Goal: Navigation & Orientation: Find specific page/section

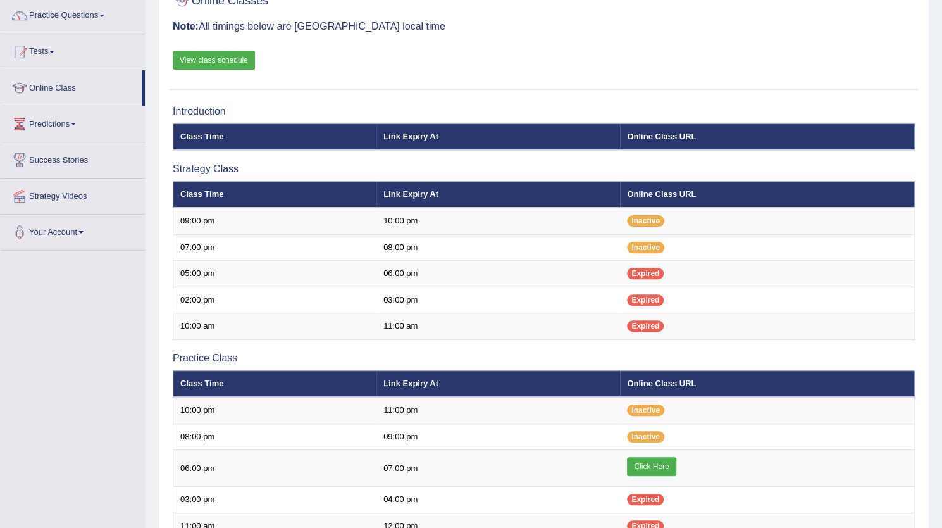
scroll to position [100, 0]
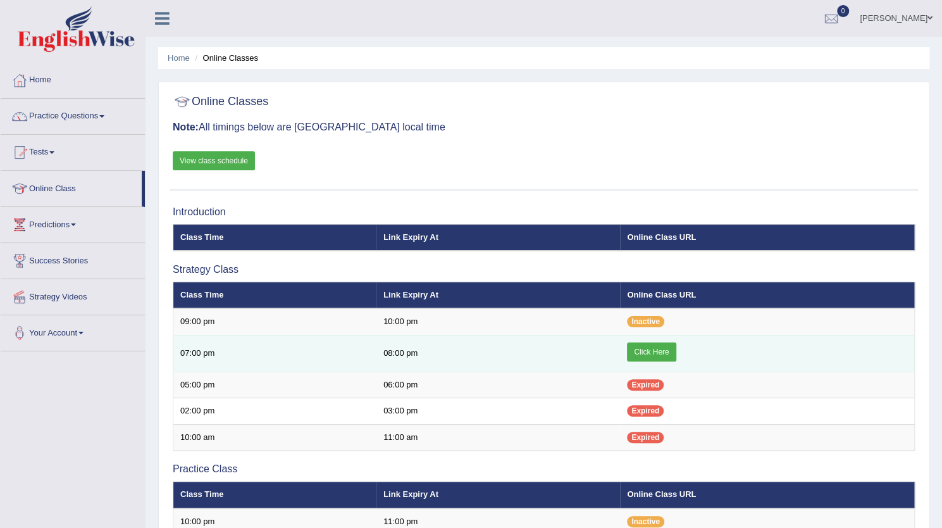
click at [639, 351] on link "Click Here" at bounding box center [651, 351] width 49 height 19
click at [668, 352] on link "Click Here" at bounding box center [651, 351] width 49 height 19
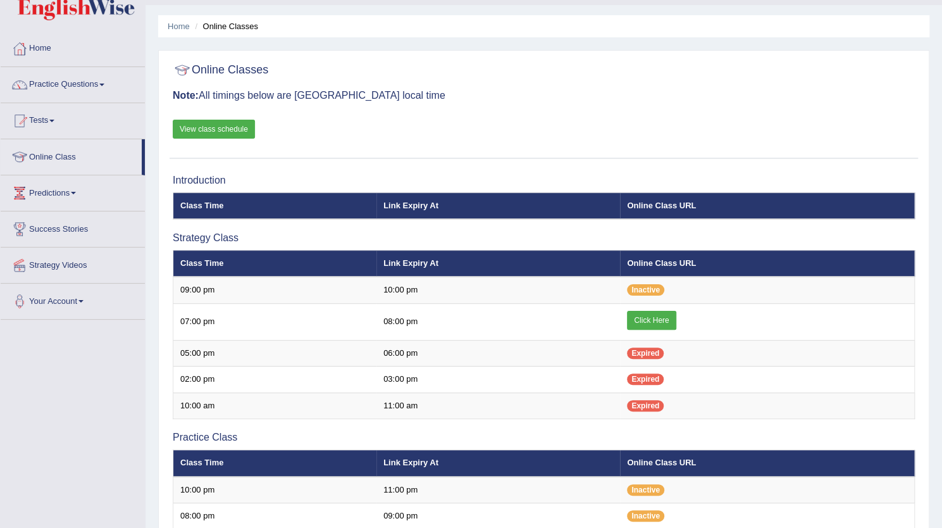
click at [77, 257] on link "Strategy Videos" at bounding box center [73, 263] width 144 height 32
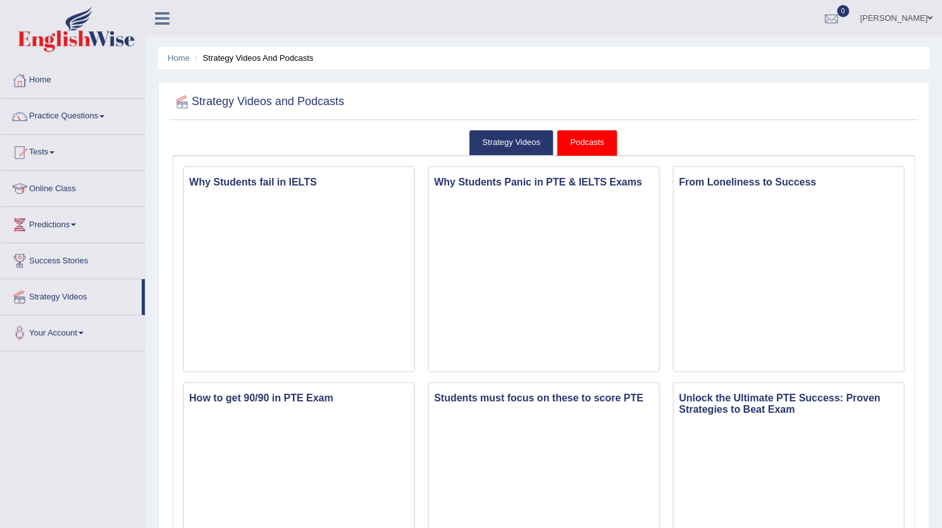
click at [76, 223] on span at bounding box center [73, 224] width 5 height 3
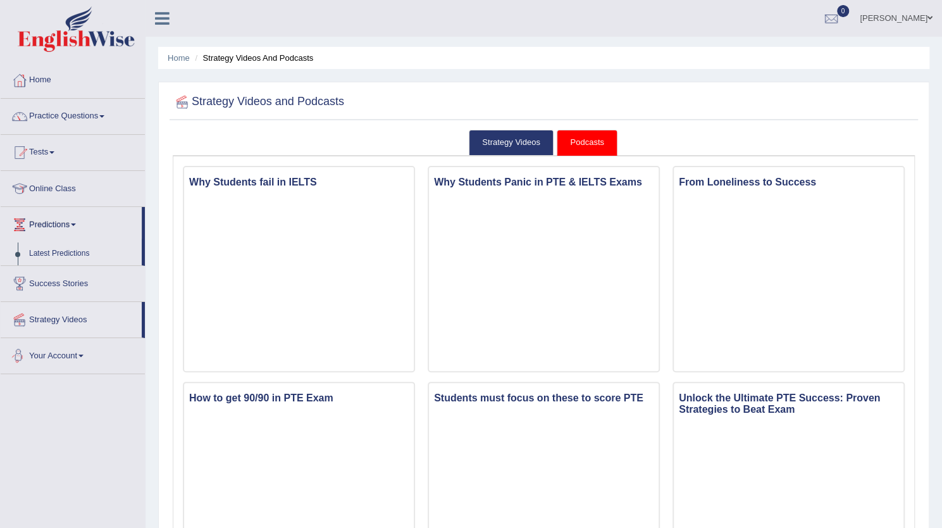
click at [71, 354] on link "Your Account" at bounding box center [73, 354] width 144 height 32
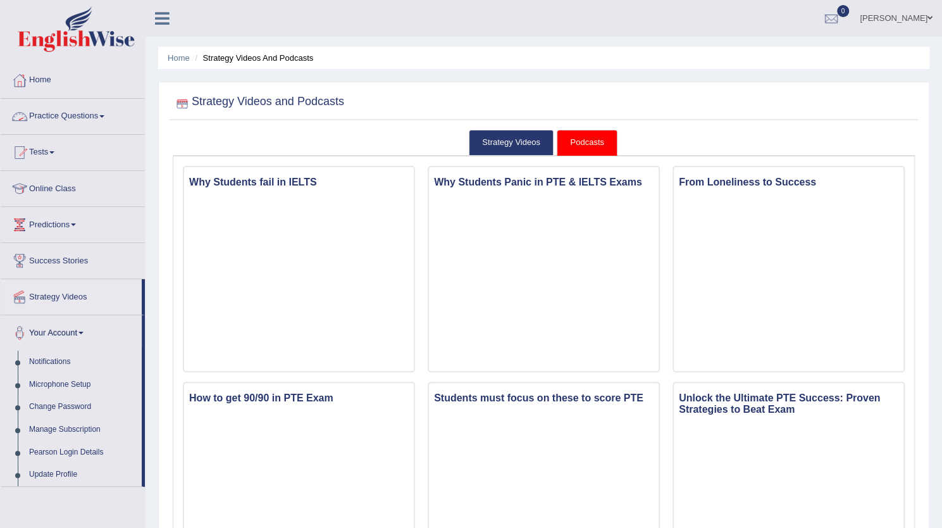
click at [53, 113] on link "Practice Questions" at bounding box center [73, 115] width 144 height 32
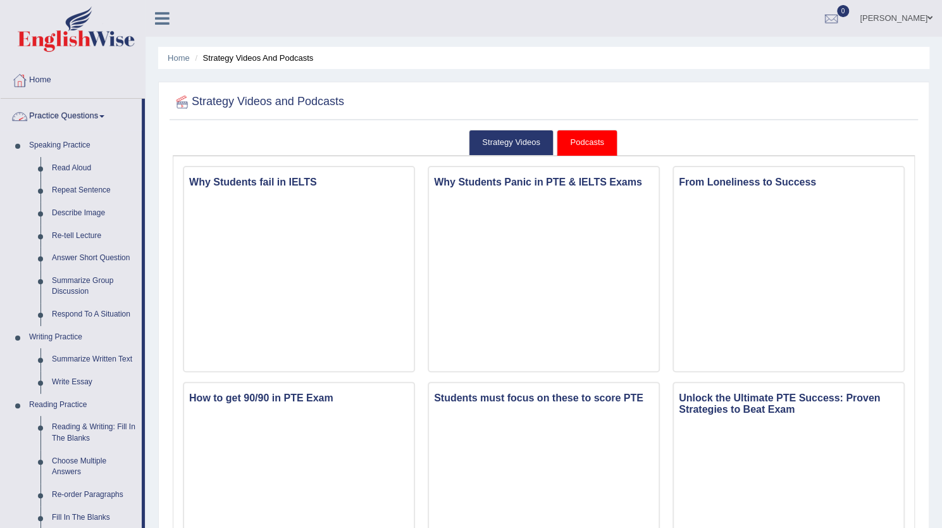
click at [91, 118] on link "Practice Questions" at bounding box center [71, 115] width 141 height 32
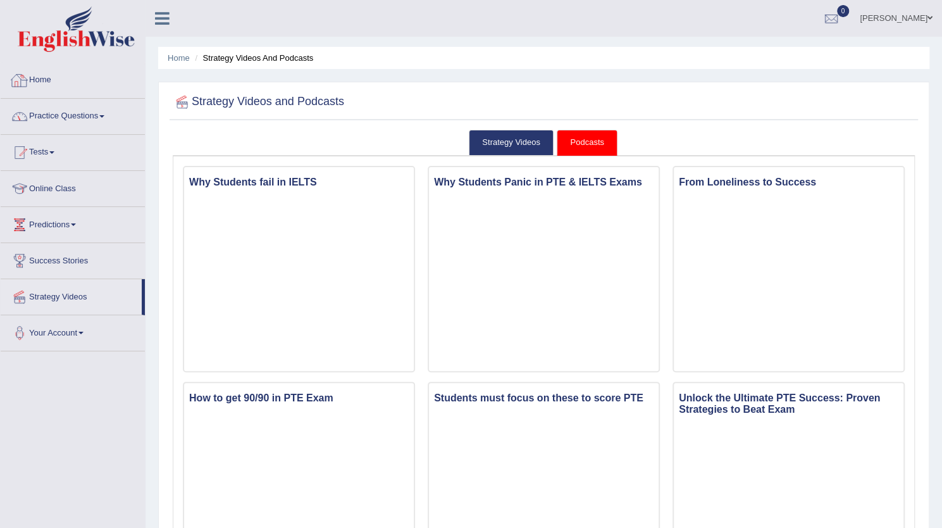
click at [43, 73] on link "Home" at bounding box center [73, 79] width 144 height 32
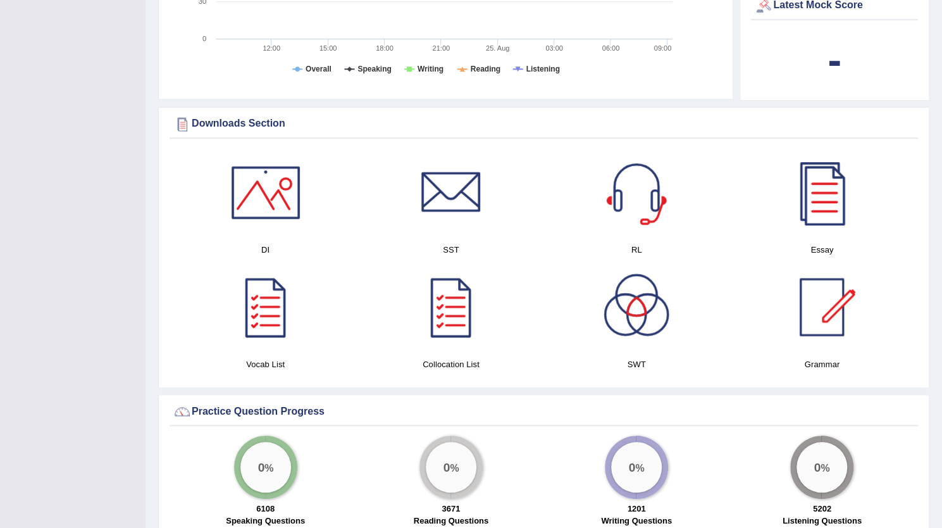
scroll to position [538, 0]
click at [464, 208] on div at bounding box center [451, 191] width 89 height 89
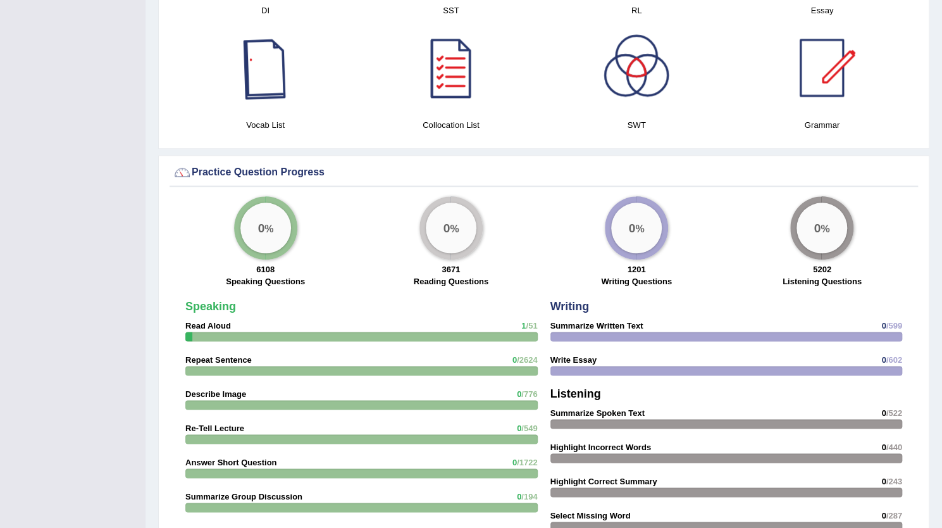
scroll to position [778, 0]
